Goal: Navigation & Orientation: Locate item on page

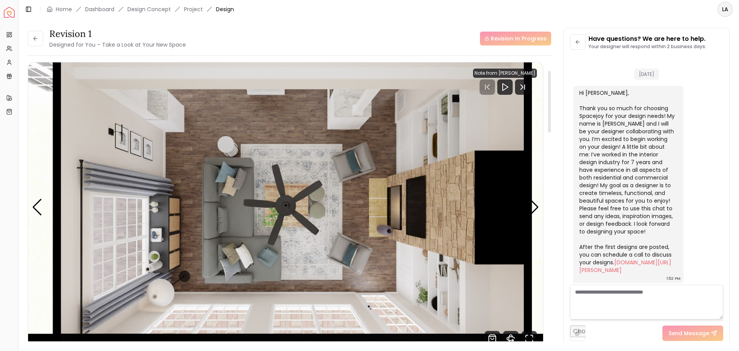
scroll to position [70, 0]
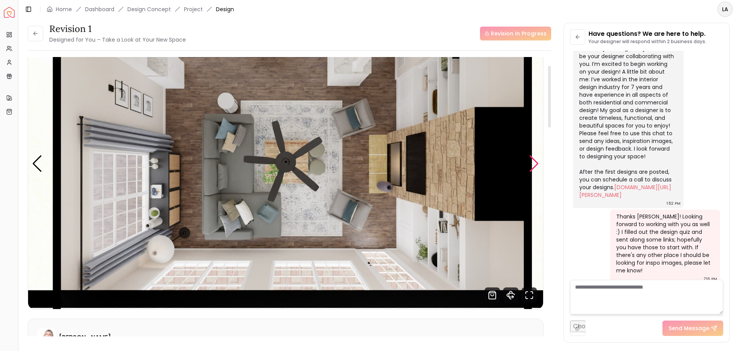
click at [532, 162] on div "Next slide" at bounding box center [534, 163] width 10 height 17
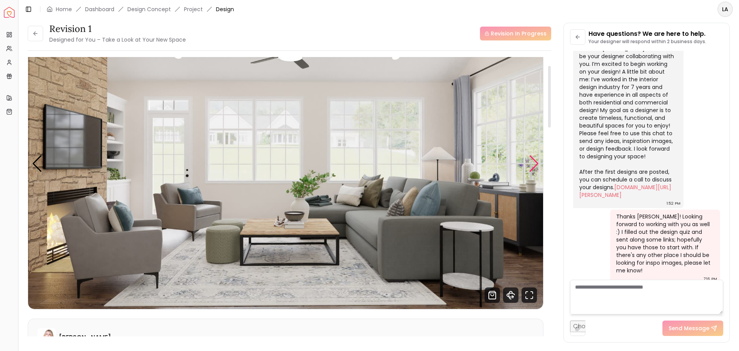
click at [534, 162] on div "Next slide" at bounding box center [534, 163] width 10 height 17
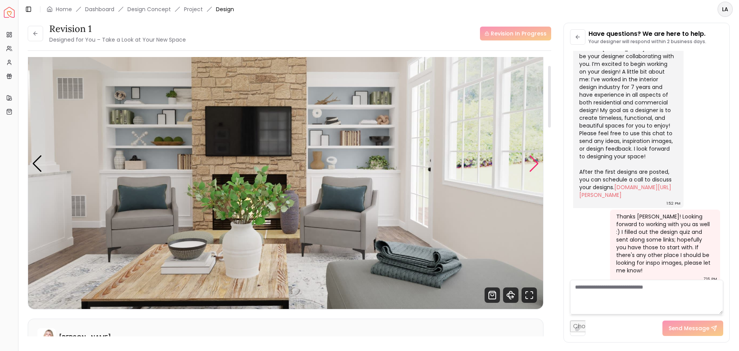
click at [534, 162] on div "Next slide" at bounding box center [534, 163] width 10 height 17
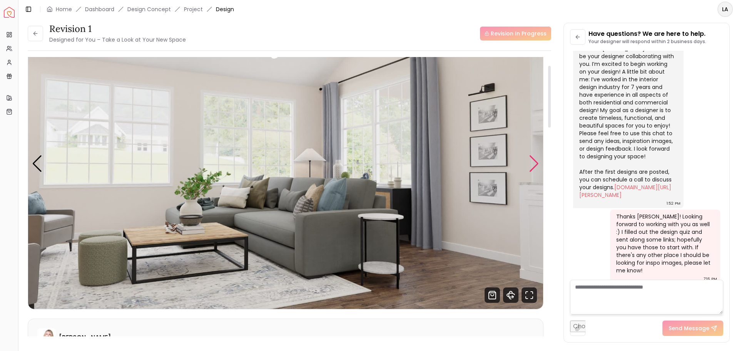
click at [534, 162] on div "Next slide" at bounding box center [534, 163] width 10 height 17
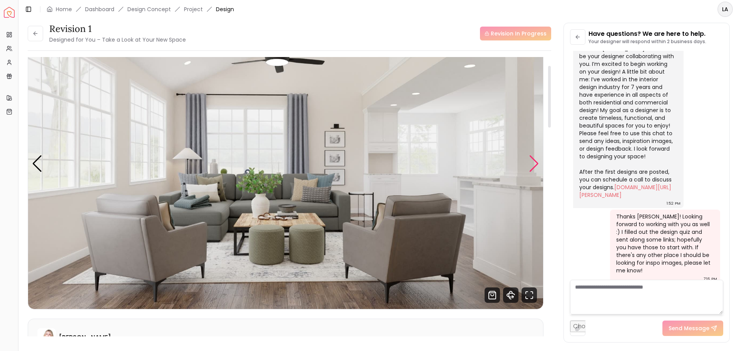
click at [534, 162] on div "Next slide" at bounding box center [534, 163] width 10 height 17
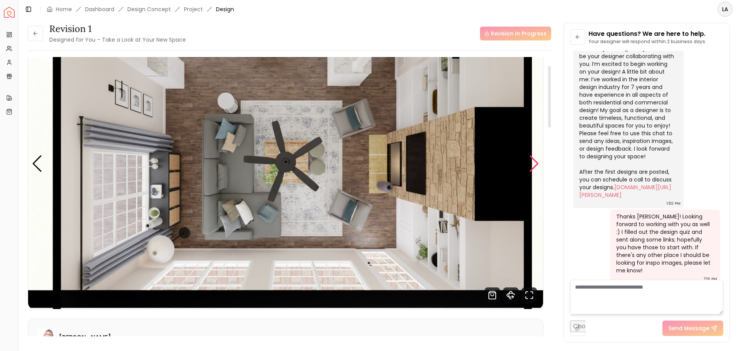
click at [534, 162] on div "Next slide" at bounding box center [534, 163] width 10 height 17
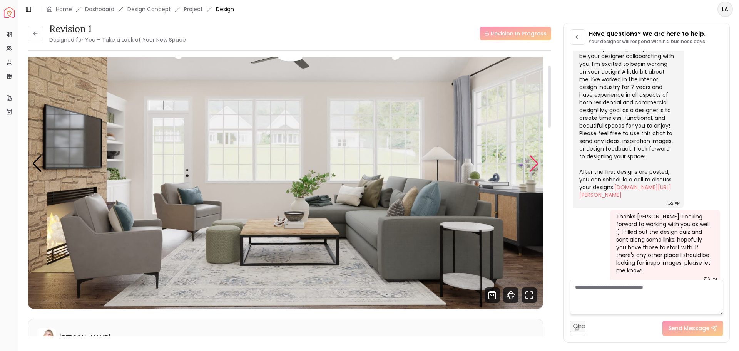
click at [534, 162] on div "Next slide" at bounding box center [534, 163] width 10 height 17
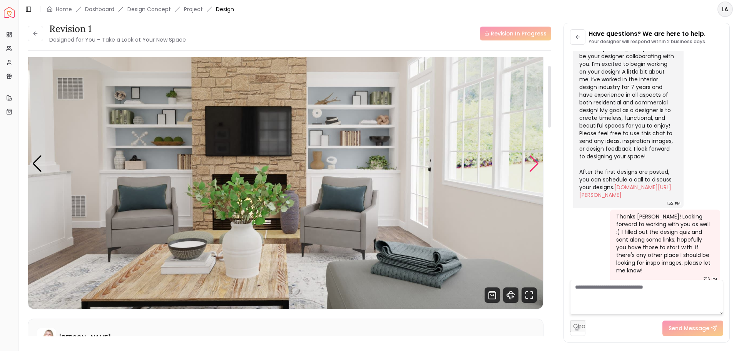
click at [534, 162] on div "Next slide" at bounding box center [534, 163] width 10 height 17
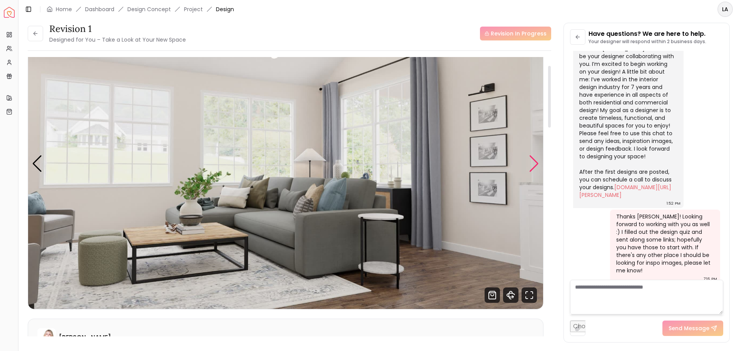
click at [534, 162] on div "Next slide" at bounding box center [534, 163] width 10 height 17
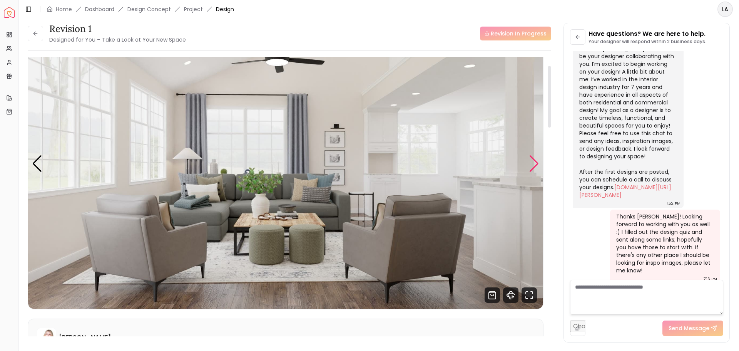
click at [534, 162] on div "Next slide" at bounding box center [534, 163] width 10 height 17
